Goal: Information Seeking & Learning: Learn about a topic

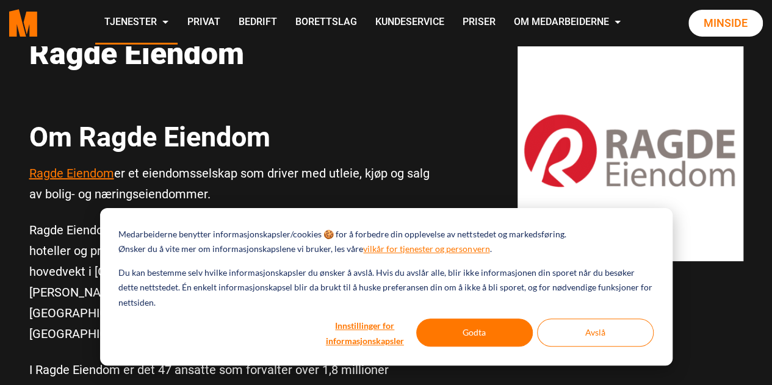
scroll to position [122, 0]
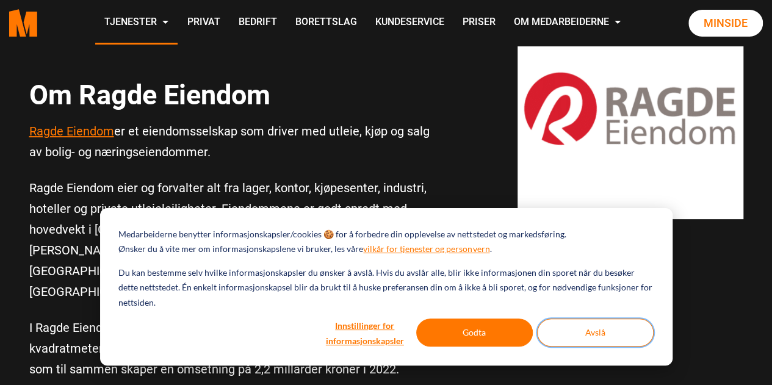
click at [605, 338] on button "Avslå" at bounding box center [595, 333] width 117 height 28
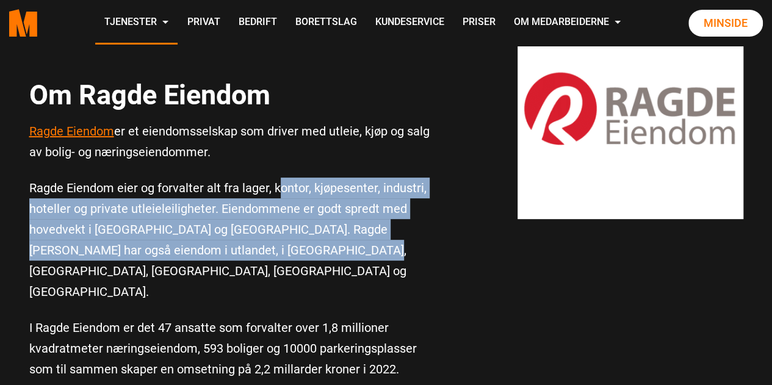
drag, startPoint x: 333, startPoint y: 248, endPoint x: 276, endPoint y: 189, distance: 82.0
click at [276, 189] on p "Ragde Eiendom eier og forvalter alt fra lager, kontor, kjøpesenter, industri, h…" at bounding box center [233, 240] width 409 height 125
drag, startPoint x: 215, startPoint y: 190, endPoint x: 320, endPoint y: 259, distance: 125.6
click at [320, 259] on p "Ragde Eiendom eier og forvalter alt fra lager, kontor, kjøpesenter, industri, h…" at bounding box center [233, 240] width 409 height 125
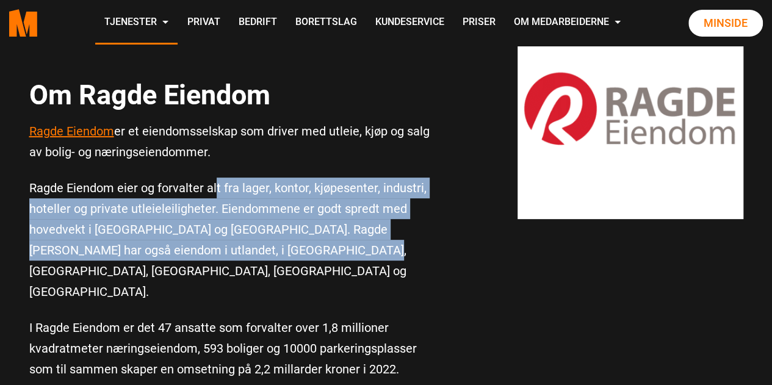
click at [317, 259] on p "Ragde Eiendom eier og forvalter alt fra lager, kontor, kjøpesenter, industri, h…" at bounding box center [233, 240] width 409 height 125
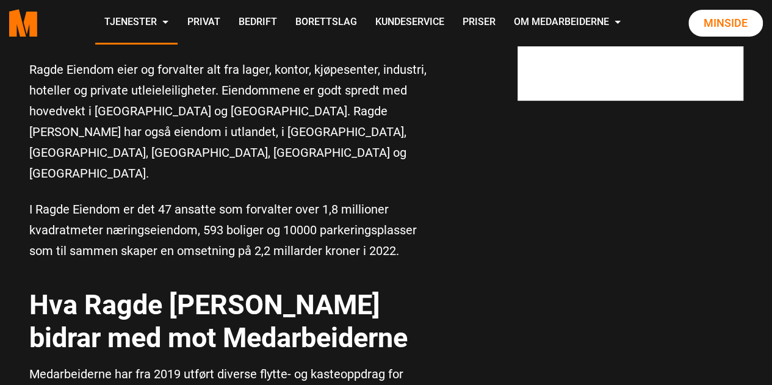
scroll to position [244, 0]
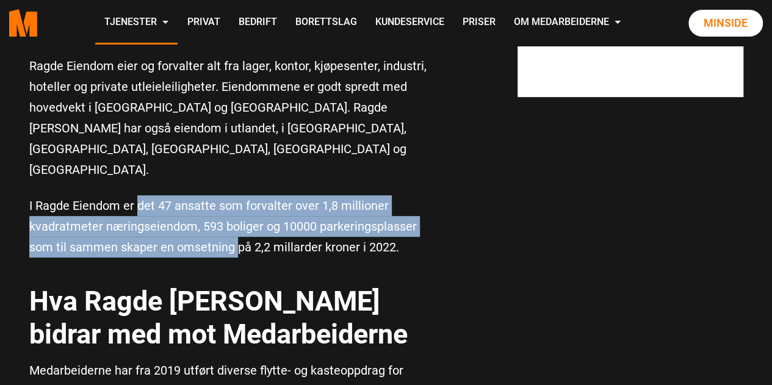
drag, startPoint x: 139, startPoint y: 163, endPoint x: 239, endPoint y: 210, distance: 110.6
click at [239, 210] on p "I Ragde Eiendom er det 47 ansatte som forvalter over 1,8 millioner kvadratmeter…" at bounding box center [233, 226] width 409 height 62
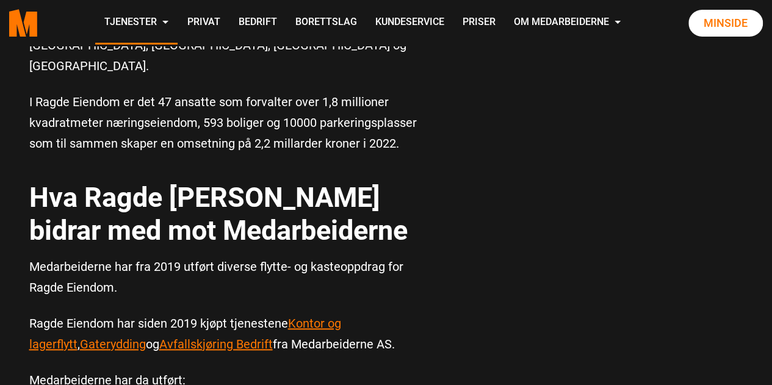
scroll to position [366, 0]
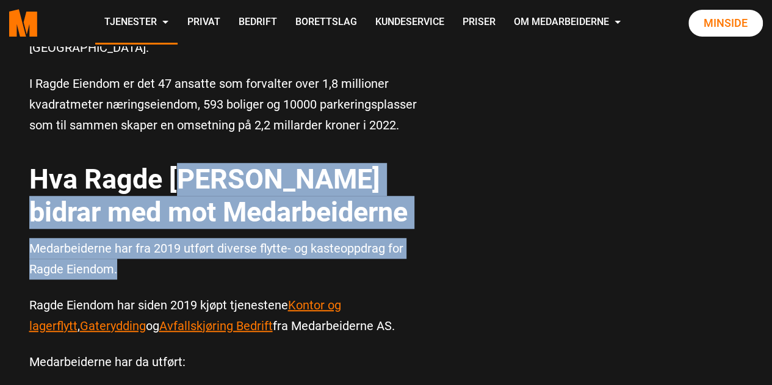
drag, startPoint x: 206, startPoint y: 224, endPoint x: 180, endPoint y: 140, distance: 88.0
click at [180, 163] on b "Hva Ragde [PERSON_NAME] bidrar med mot Medarbeiderne" at bounding box center [218, 195] width 378 height 65
drag, startPoint x: 189, startPoint y: 131, endPoint x: 205, endPoint y: 218, distance: 88.8
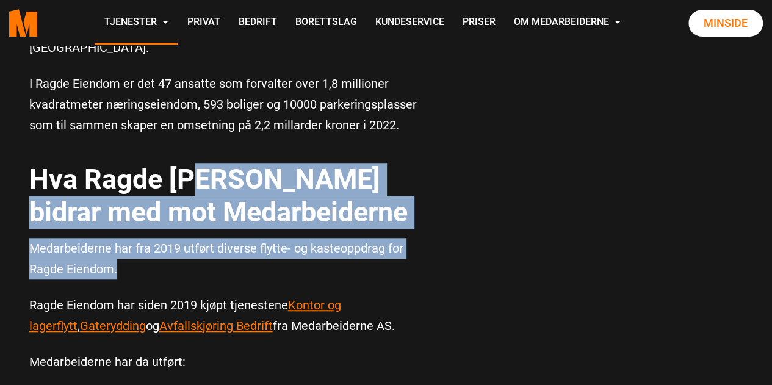
click at [205, 238] on p "Medarbeiderne har fra 2019 utført diverse flytte- og kasteoppdrag for Ragde Eie…" at bounding box center [233, 259] width 409 height 42
drag, startPoint x: 193, startPoint y: 209, endPoint x: 165, endPoint y: 140, distance: 74.5
click at [165, 163] on b "Hva Ragde [PERSON_NAME] bidrar med mot Medarbeiderne" at bounding box center [218, 195] width 378 height 65
drag, startPoint x: 164, startPoint y: 123, endPoint x: 186, endPoint y: 234, distance: 113.7
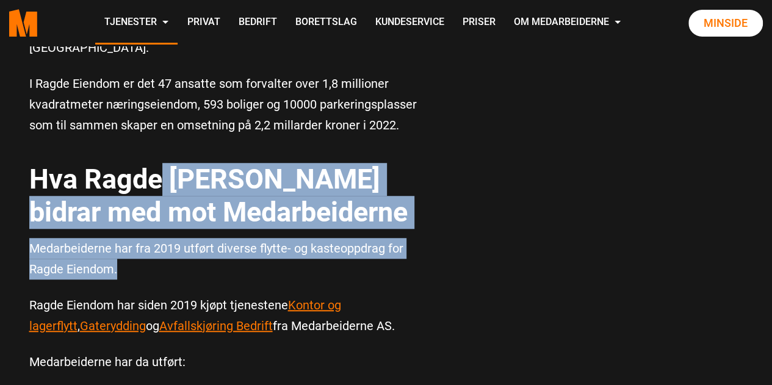
click at [186, 238] on p "Medarbeiderne har fra 2019 utført diverse flytte- og kasteoppdrag for Ragde Eie…" at bounding box center [233, 259] width 409 height 42
drag, startPoint x: 222, startPoint y: 228, endPoint x: 157, endPoint y: 118, distance: 127.2
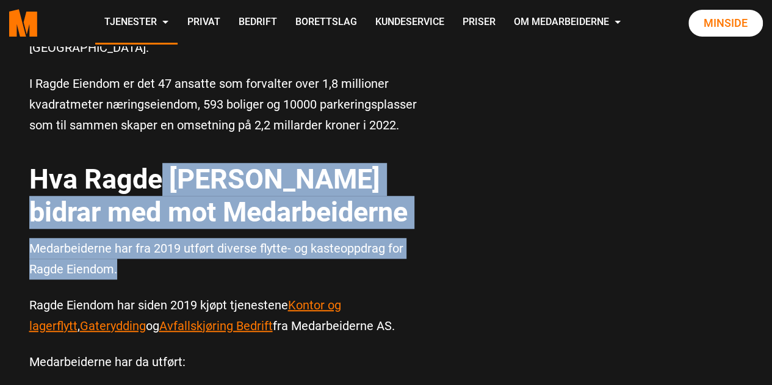
drag, startPoint x: 162, startPoint y: 106, endPoint x: 204, endPoint y: 226, distance: 127.8
click at [204, 238] on p "Medarbeiderne har fra 2019 utført diverse flytte- og kasteoppdrag for Ragde Eie…" at bounding box center [233, 259] width 409 height 42
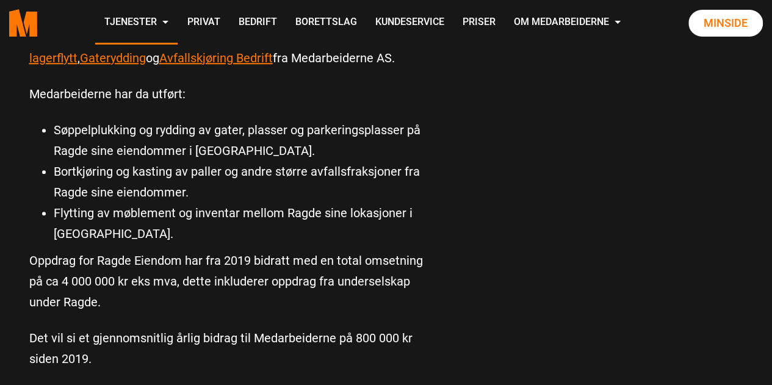
scroll to position [671, 0]
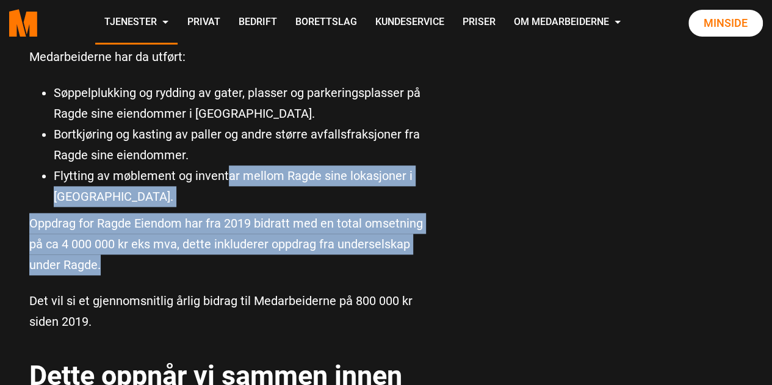
drag, startPoint x: 236, startPoint y: 217, endPoint x: 227, endPoint y: 144, distance: 73.7
click at [227, 144] on div "Om Ragde [PERSON_NAME] Eiendom er et eiendomsselskap som driver med utleie, kjø…" at bounding box center [233, 242] width 427 height 1480
click at [227, 165] on li "Flytting av møblement og inventar mellom Ragde sine lokasjoner i [GEOGRAPHIC_DA…" at bounding box center [246, 186] width 385 height 42
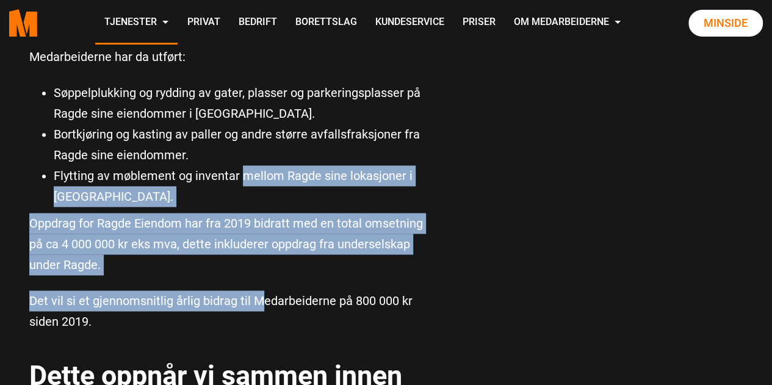
drag, startPoint x: 243, startPoint y: 141, endPoint x: 261, endPoint y: 240, distance: 100.6
click at [261, 240] on div "Om Ragde [PERSON_NAME] Eiendom er et eiendomsselskap som driver med utleie, kjø…" at bounding box center [233, 242] width 427 height 1480
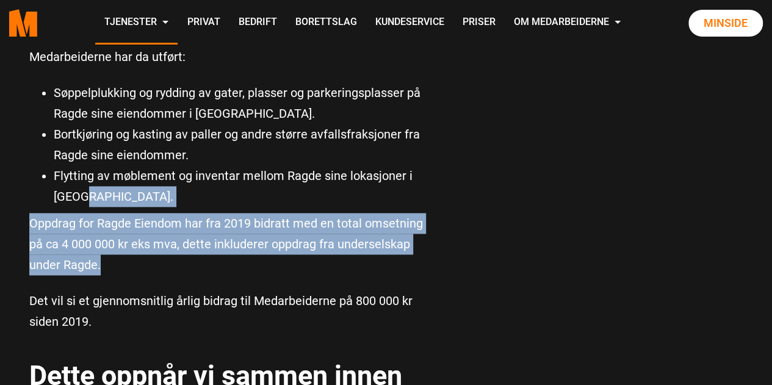
drag, startPoint x: 266, startPoint y: 226, endPoint x: 244, endPoint y: 163, distance: 67.2
click at [244, 163] on div "Om Ragde [PERSON_NAME] Eiendom er et eiendomsselskap som driver med utleie, kjø…" at bounding box center [233, 242] width 427 height 1480
click at [244, 165] on li "Flytting av møblement og inventar mellom Ragde sine lokasjoner i [GEOGRAPHIC_DA…" at bounding box center [246, 186] width 385 height 42
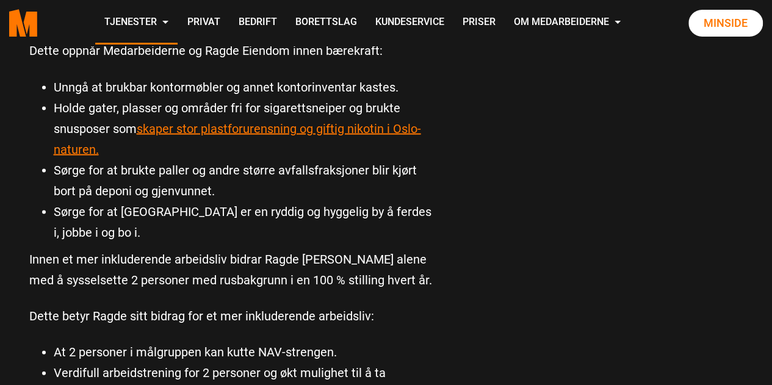
scroll to position [1038, 0]
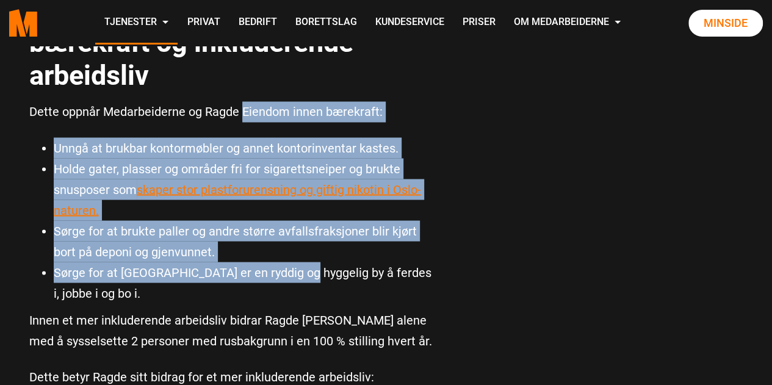
drag, startPoint x: 295, startPoint y: 226, endPoint x: 242, endPoint y: 71, distance: 163.3
click at [242, 101] on p "Dette oppnår Medarbeiderne og Ragde Eiendom innen bærekraft:" at bounding box center [233, 111] width 409 height 21
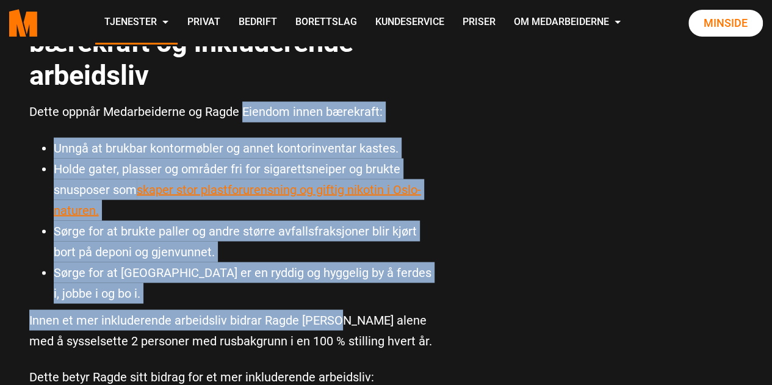
drag, startPoint x: 240, startPoint y: 62, endPoint x: 334, endPoint y: 250, distance: 210.7
click at [334, 309] on p "Innen et mer inkluderende arbeidsliv bidrar Ragde [PERSON_NAME] alene med å sys…" at bounding box center [233, 330] width 409 height 42
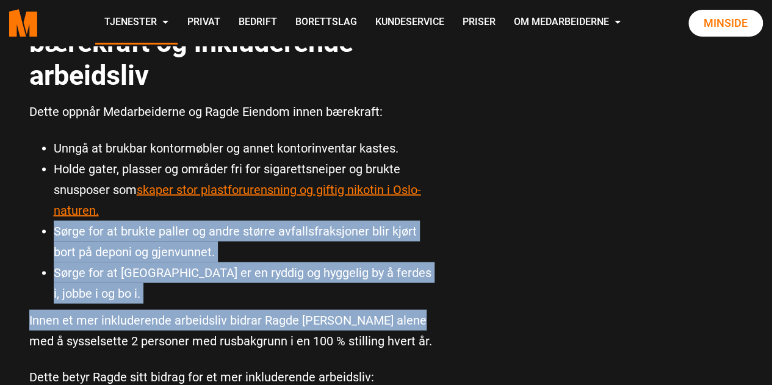
drag, startPoint x: 421, startPoint y: 268, endPoint x: 306, endPoint y: 171, distance: 150.3
click at [306, 171] on li "Holde gater, plasser og områder fri for sigarettsneiper og brukte snusposer som…" at bounding box center [246, 189] width 385 height 62
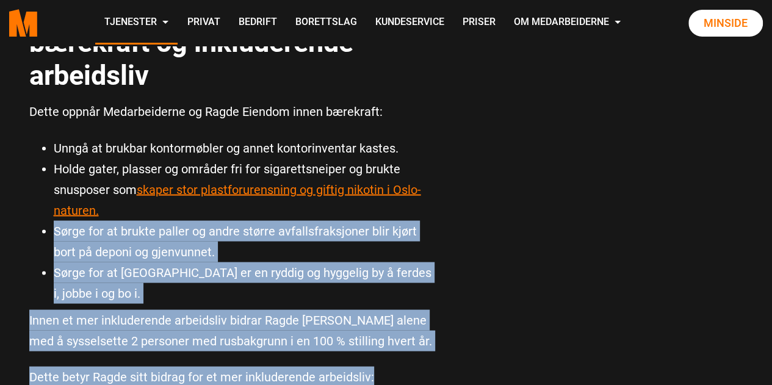
drag, startPoint x: 313, startPoint y: 170, endPoint x: 369, endPoint y: 293, distance: 135.2
drag, startPoint x: 378, startPoint y: 304, endPoint x: 351, endPoint y: 179, distance: 128.1
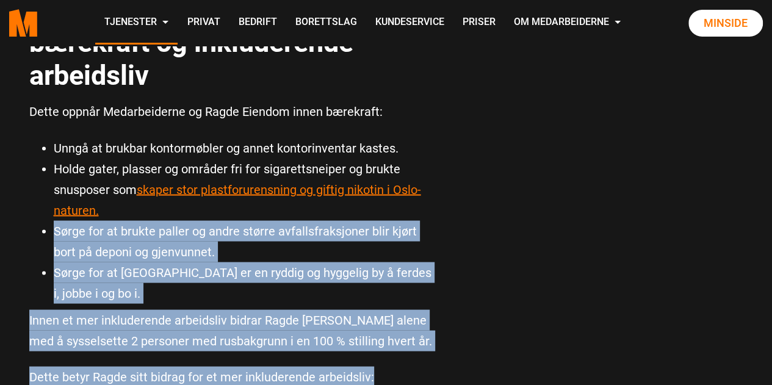
click at [351, 220] on li "Sørge for at brukte paller og andre større avfallsfraksjoner blir kjørt bort på…" at bounding box center [246, 241] width 385 height 42
drag, startPoint x: 353, startPoint y: 178, endPoint x: 377, endPoint y: 314, distance: 138.9
click at [377, 366] on p "Dette betyr Ragde sitt bidrag for et mer inkluderende arbeidsliv:" at bounding box center [233, 376] width 409 height 21
drag, startPoint x: 379, startPoint y: 316, endPoint x: 323, endPoint y: 172, distance: 154.6
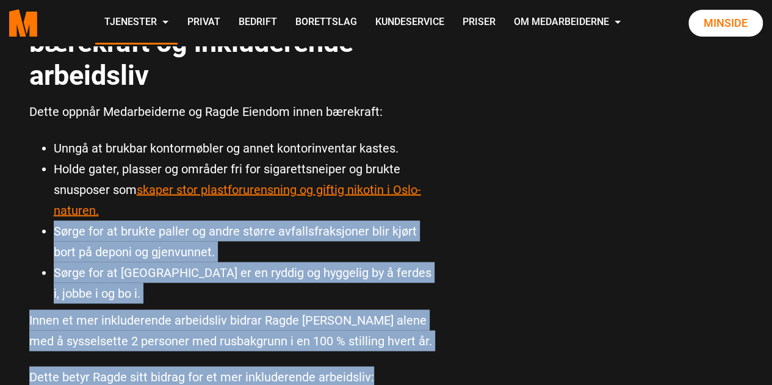
click at [323, 172] on li "Holde gater, plasser og områder fri for sigarettsneiper og brukte snusposer som…" at bounding box center [246, 189] width 385 height 62
drag, startPoint x: 330, startPoint y: 170, endPoint x: 349, endPoint y: 312, distance: 142.9
click at [349, 366] on p "Dette betyr Ragde sitt bidrag for et mer inkluderende arbeidsliv:" at bounding box center [233, 376] width 409 height 21
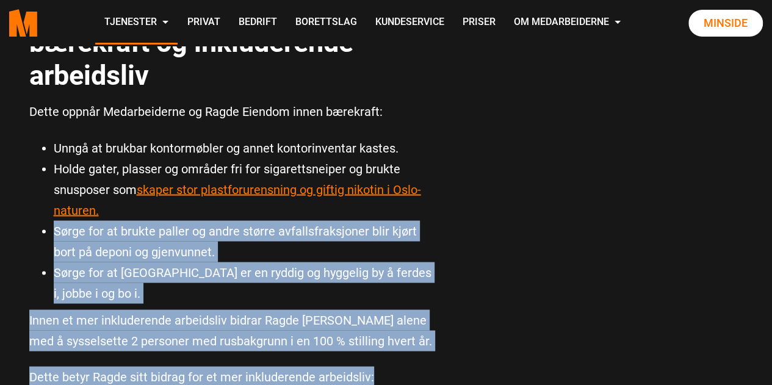
drag, startPoint x: 376, startPoint y: 313, endPoint x: 306, endPoint y: 173, distance: 156.4
click at [306, 173] on li "Holde gater, plasser og områder fri for sigarettsneiper og brukte snusposer som…" at bounding box center [246, 189] width 385 height 62
drag, startPoint x: 283, startPoint y: 176, endPoint x: 370, endPoint y: 318, distance: 166.0
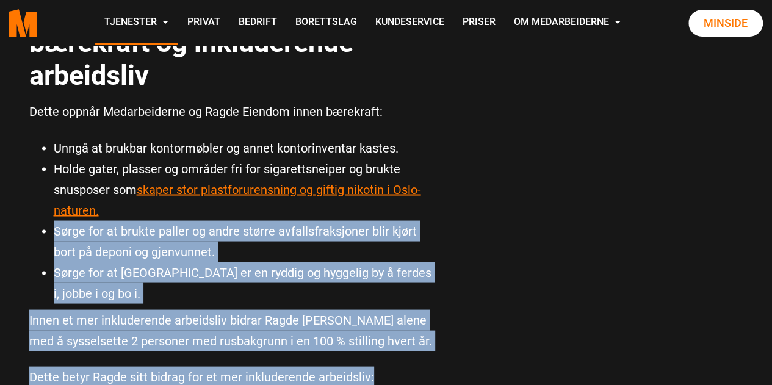
click at [370, 366] on p "Dette betyr Ragde sitt bidrag for et mer inkluderende arbeidsliv:" at bounding box center [233, 376] width 409 height 21
drag, startPoint x: 380, startPoint y: 317, endPoint x: 314, endPoint y: 172, distance: 159.5
click at [314, 172] on li "Holde gater, plasser og områder fri for sigarettsneiper og brukte snusposer som…" at bounding box center [246, 189] width 385 height 62
drag, startPoint x: 331, startPoint y: 170, endPoint x: 358, endPoint y: 328, distance: 160.4
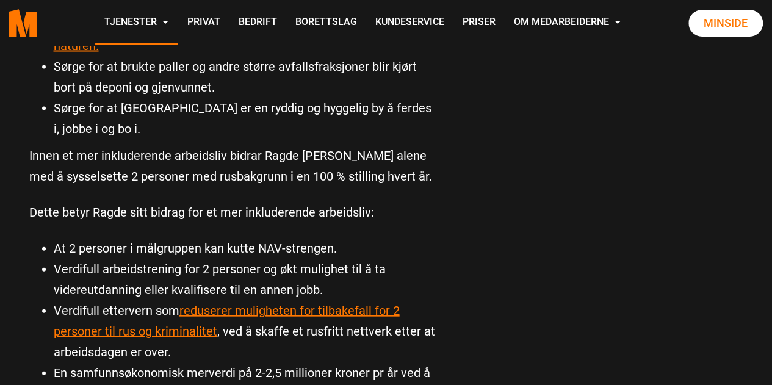
scroll to position [1221, 0]
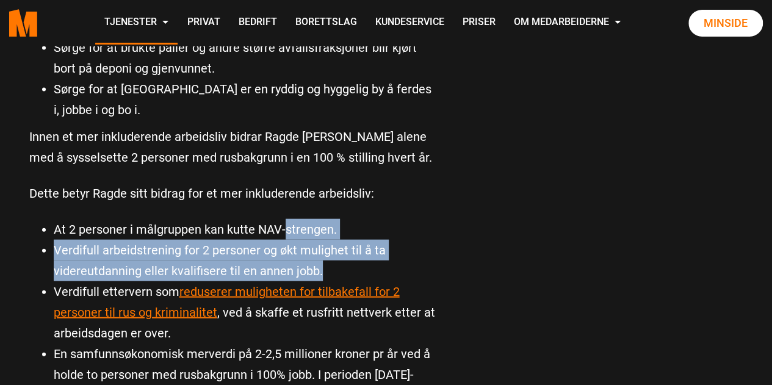
drag, startPoint x: 352, startPoint y: 212, endPoint x: 282, endPoint y: 145, distance: 97.1
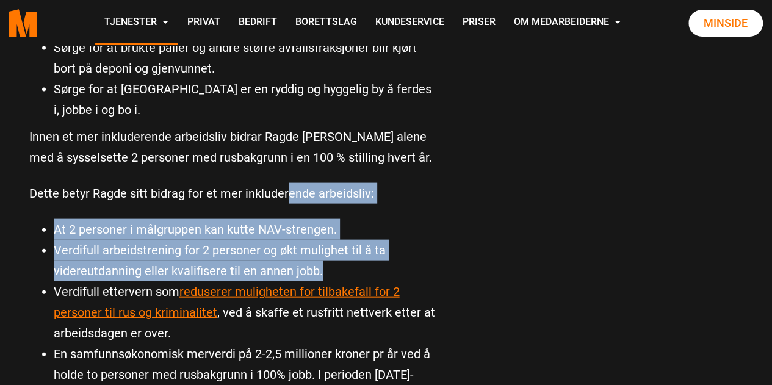
drag, startPoint x: 288, startPoint y: 131, endPoint x: 319, endPoint y: 204, distance: 79.6
click at [319, 240] on li "Verdifull arbeidstrening for 2 personer og økt mulighet til å ta videreutdannin…" at bounding box center [246, 261] width 385 height 42
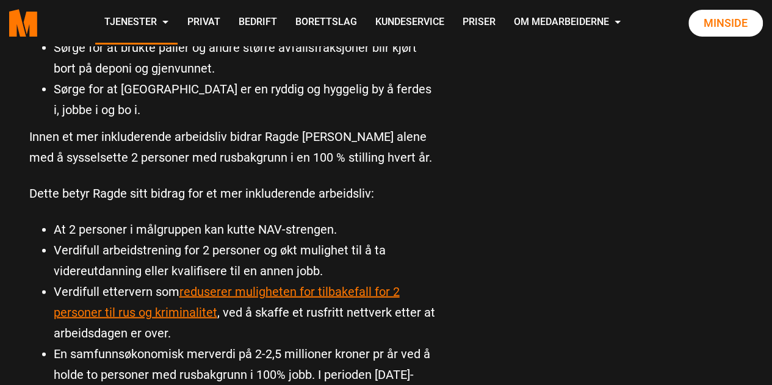
drag, startPoint x: 333, startPoint y: 199, endPoint x: 243, endPoint y: 156, distance: 100.2
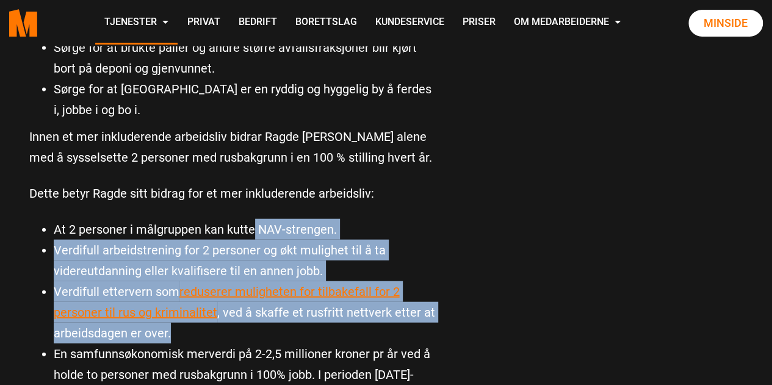
drag, startPoint x: 250, startPoint y: 148, endPoint x: 287, endPoint y: 269, distance: 126.3
click at [287, 281] on li "Verdifull ettervern som reduserer muligheten for tilbakefall for 2 personer til…" at bounding box center [246, 312] width 385 height 62
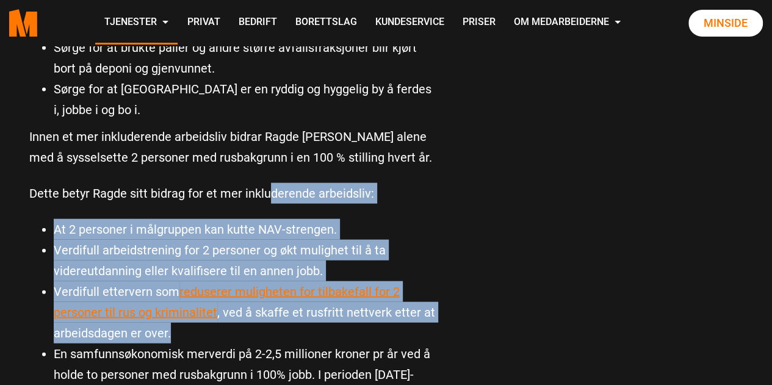
drag, startPoint x: 300, startPoint y: 266, endPoint x: 267, endPoint y: 141, distance: 129.4
click at [267, 183] on p "Dette betyr Ragde sitt bidrag for et mer inkluderende arbeidsliv:" at bounding box center [233, 193] width 409 height 21
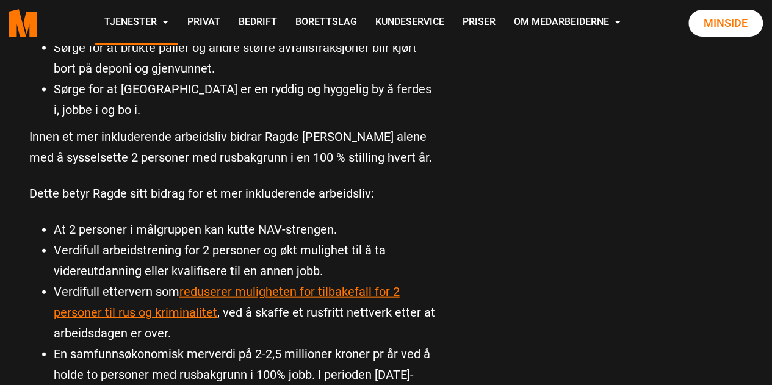
scroll to position [1282, 0]
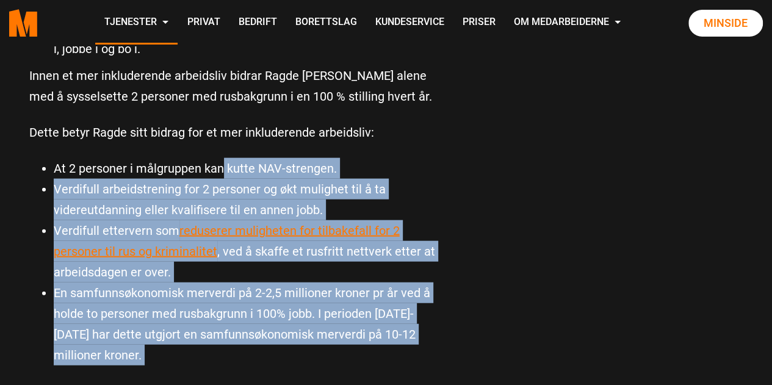
drag, startPoint x: 306, startPoint y: 310, endPoint x: 220, endPoint y: 97, distance: 230.0
click at [220, 158] on li "At 2 personer i målgruppen kan kutte NAV-strengen." at bounding box center [246, 168] width 385 height 21
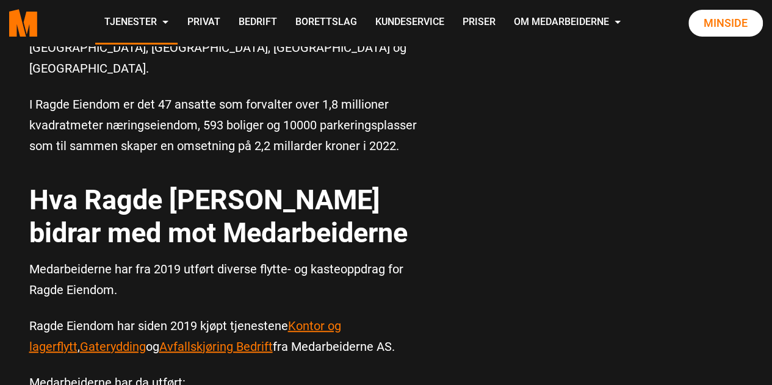
scroll to position [366, 0]
